Goal: Check status

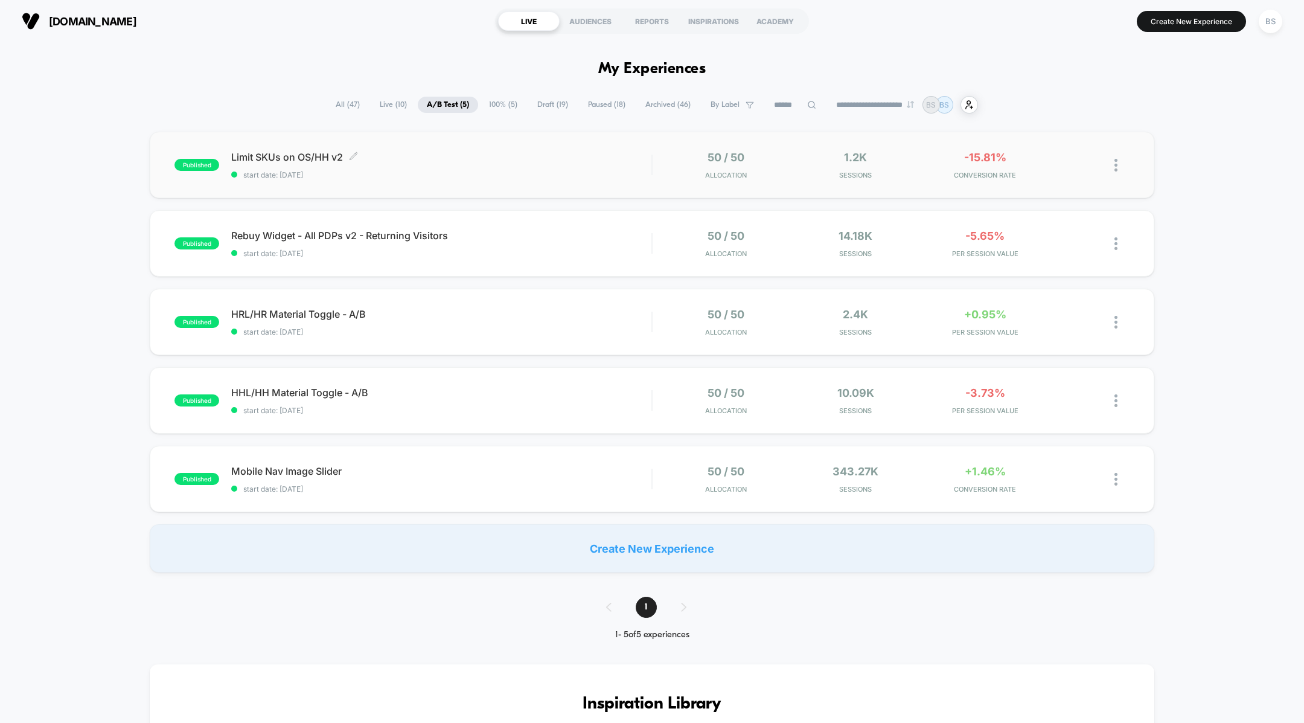
click at [521, 167] on div "Limit SKUs on OS/HH v2 Click to edit experience details Click to edit experienc…" at bounding box center [441, 165] width 420 height 28
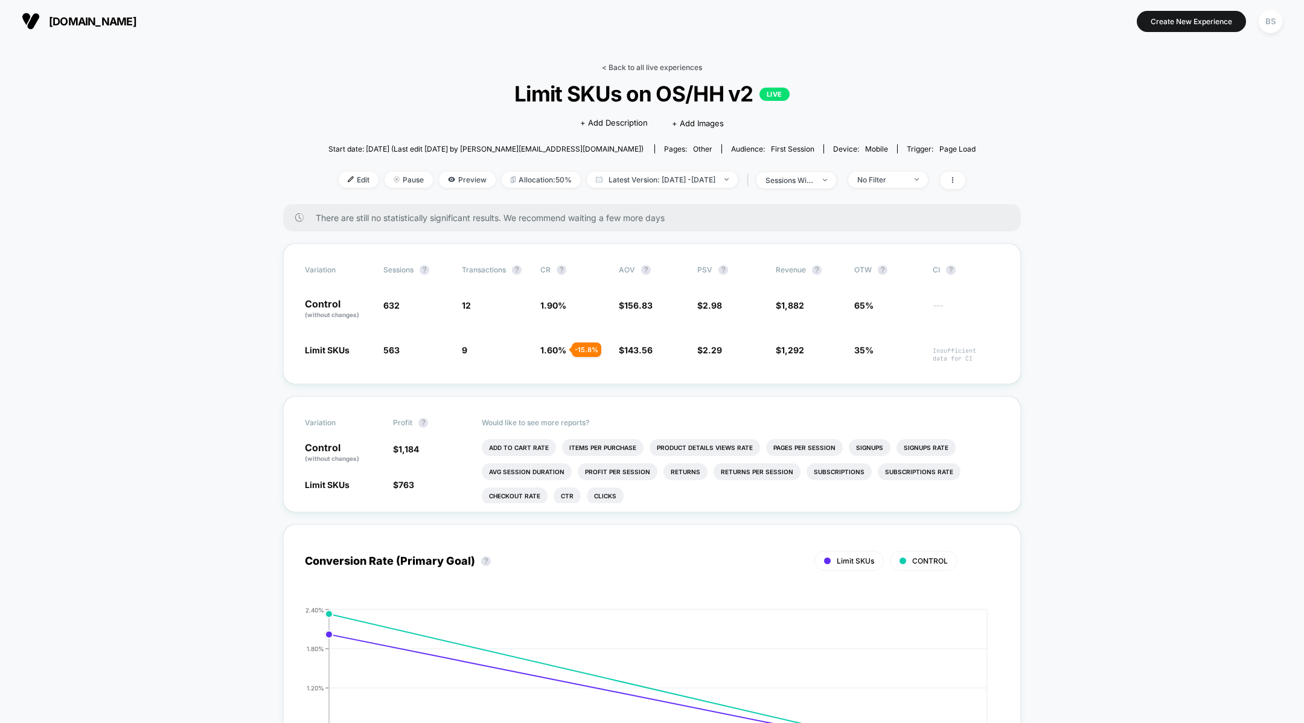
click at [605, 68] on link "< Back to all live experiences" at bounding box center [652, 67] width 100 height 9
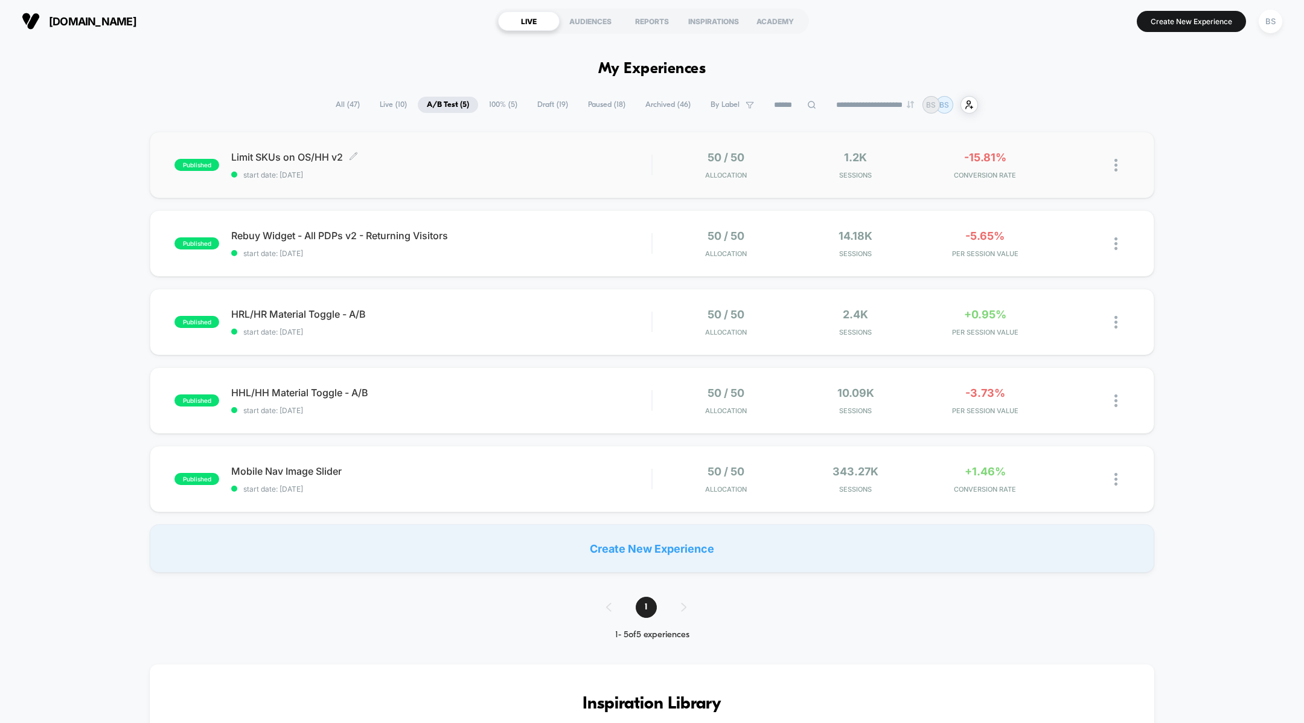
click at [586, 175] on span "start date: [DATE]" at bounding box center [441, 174] width 420 height 9
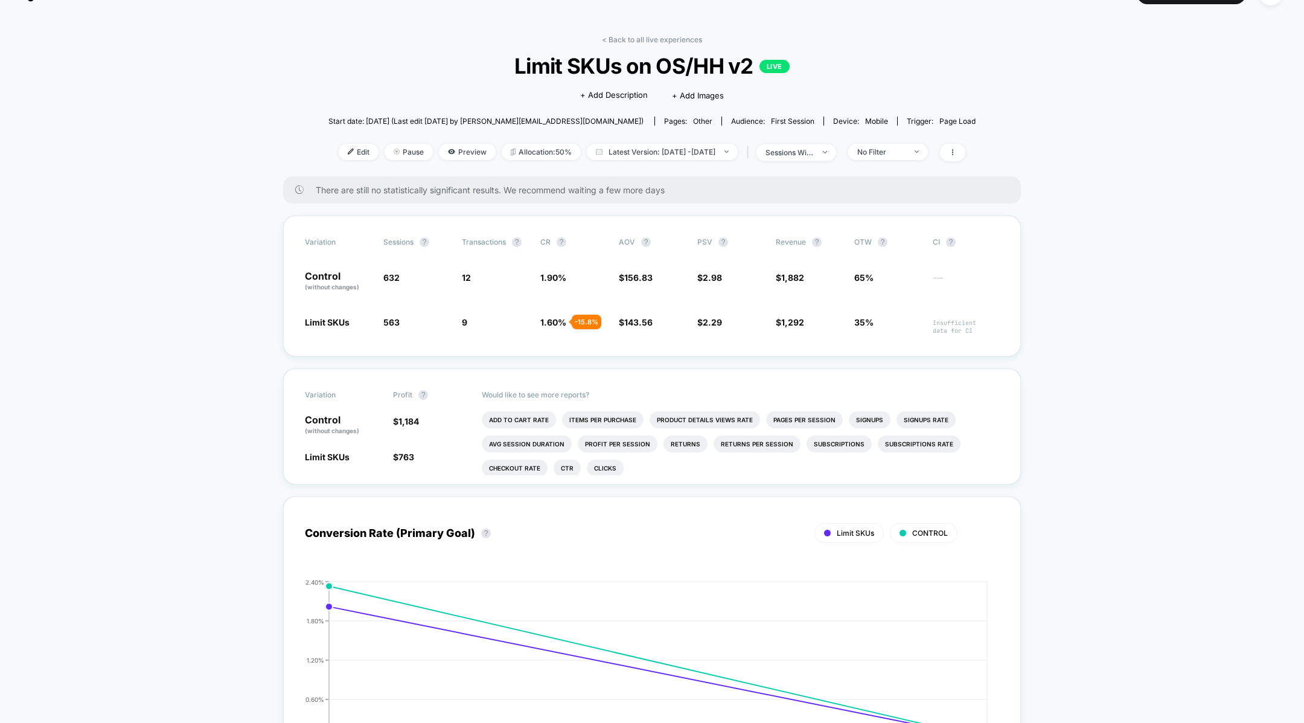
scroll to position [31, 0]
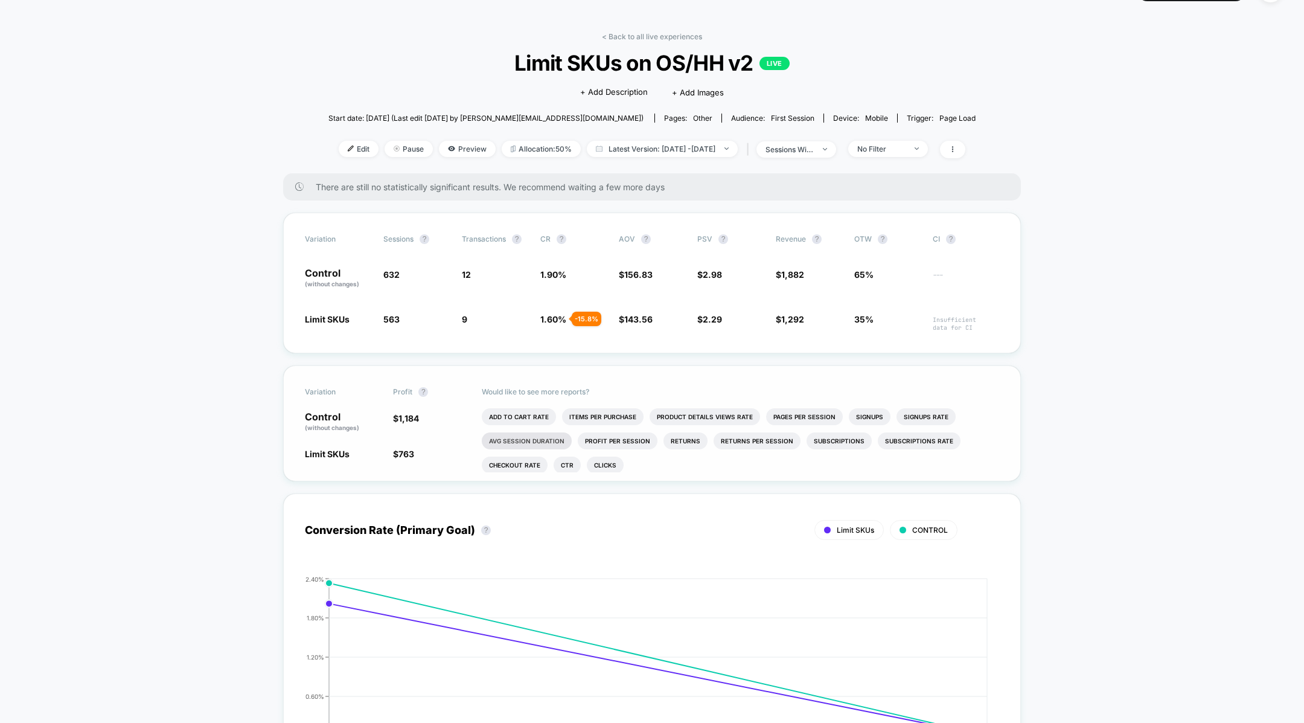
click at [534, 440] on li "Avg Session Duration" at bounding box center [527, 440] width 90 height 17
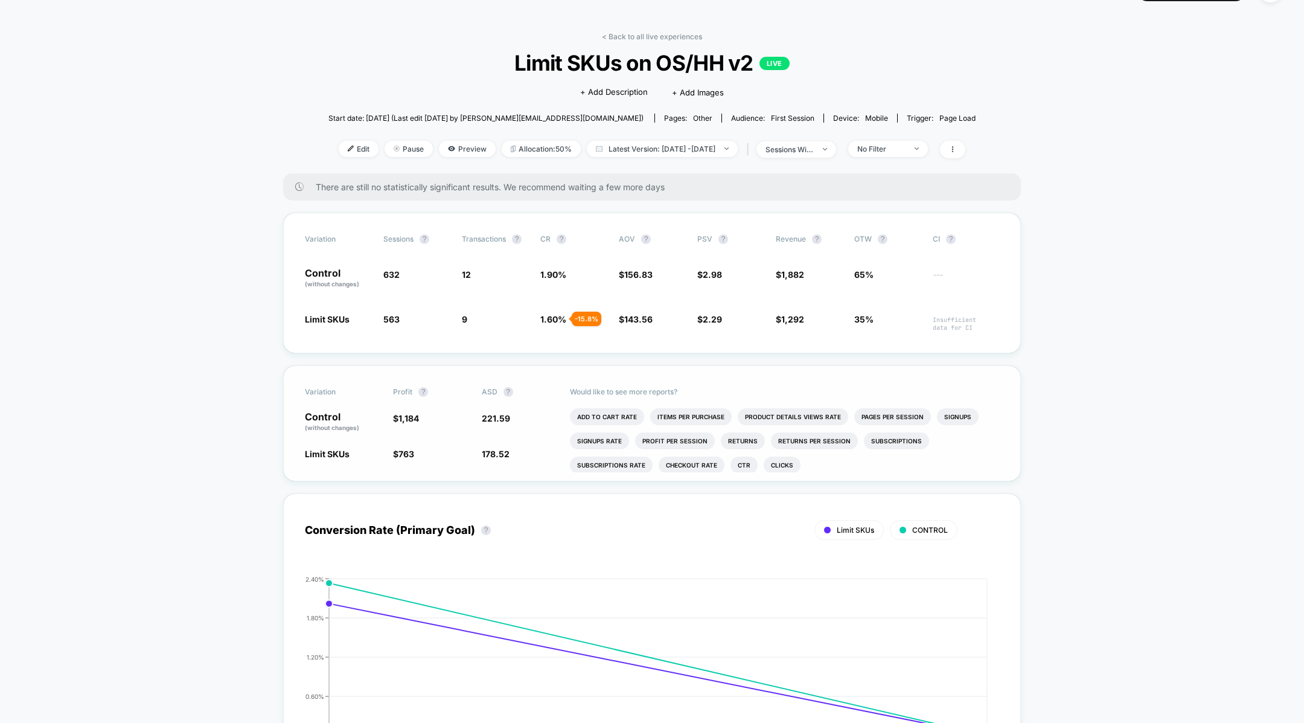
click at [498, 415] on span "221.59" at bounding box center [496, 418] width 28 height 10
click at [650, 32] on link "< Back to all live experiences" at bounding box center [652, 36] width 100 height 9
